Goal: Find specific page/section: Find specific page/section

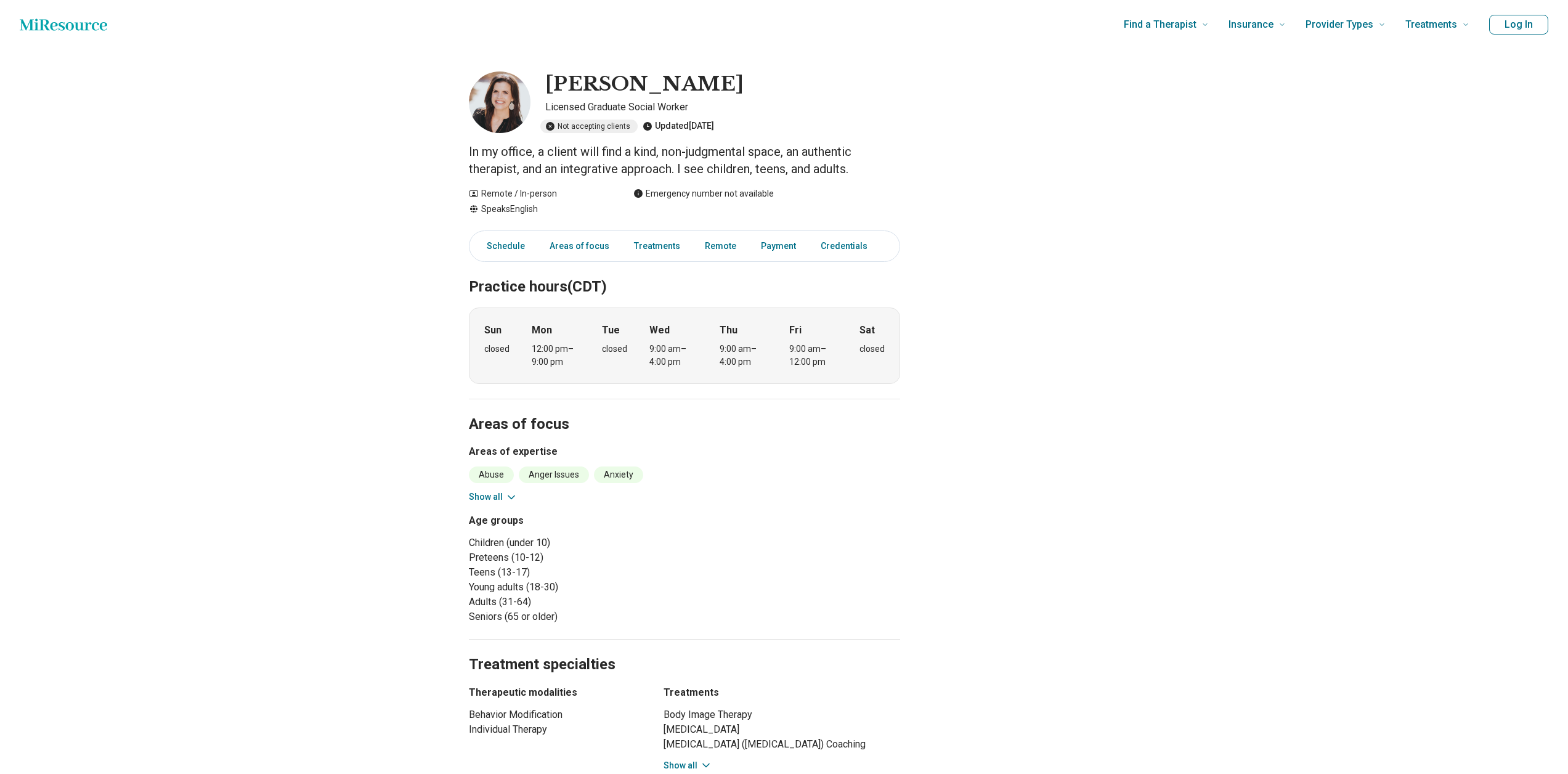
click at [504, 100] on img at bounding box center [500, 103] width 61 height 61
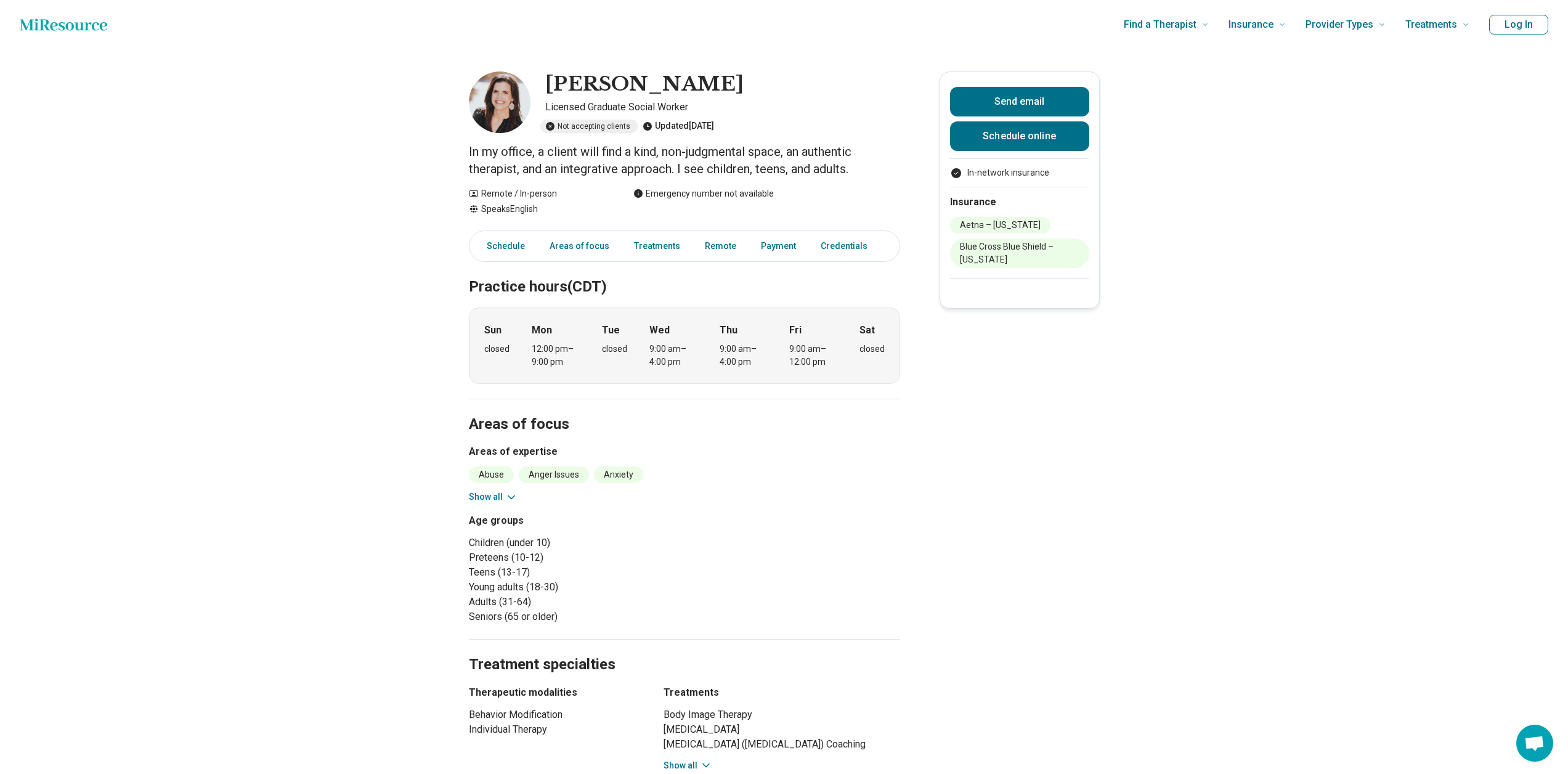
click at [504, 100] on img at bounding box center [500, 103] width 61 height 61
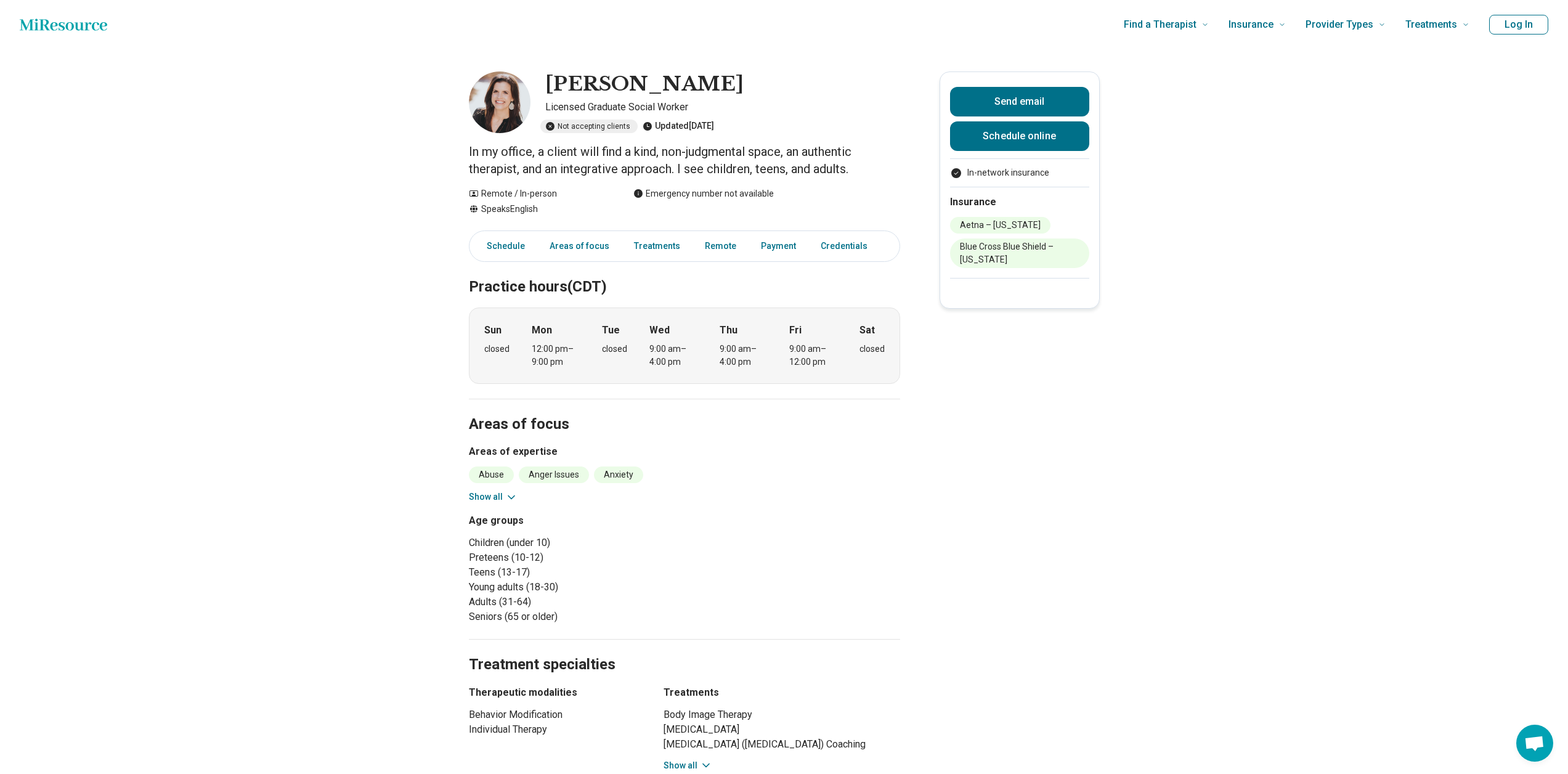
click at [504, 100] on img at bounding box center [500, 103] width 61 height 61
